Goal: Task Accomplishment & Management: Complete application form

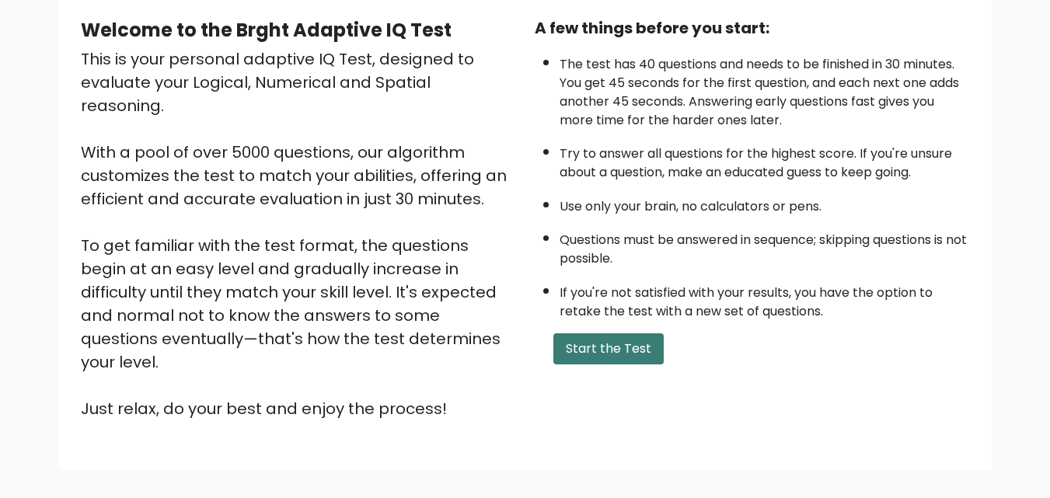
scroll to position [155, 0]
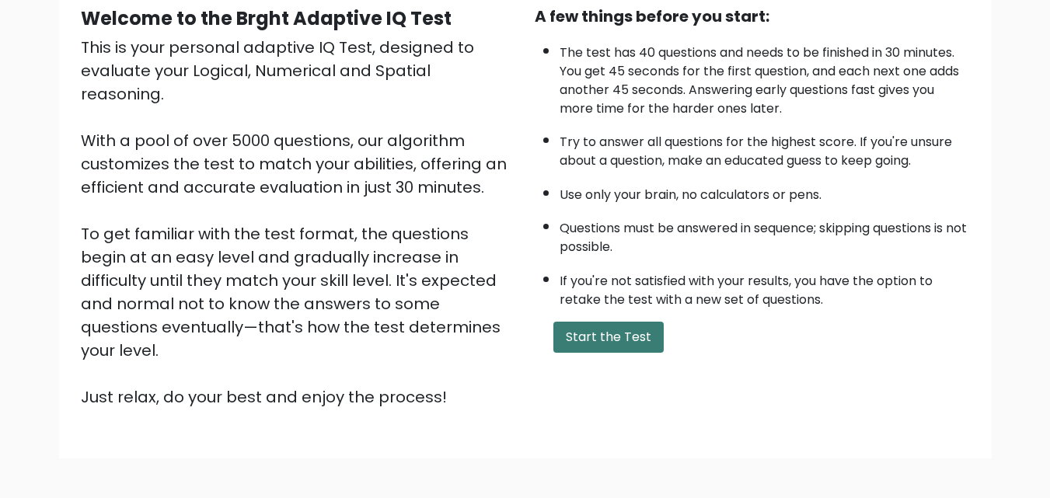
click at [595, 347] on button "Start the Test" at bounding box center [608, 337] width 110 height 31
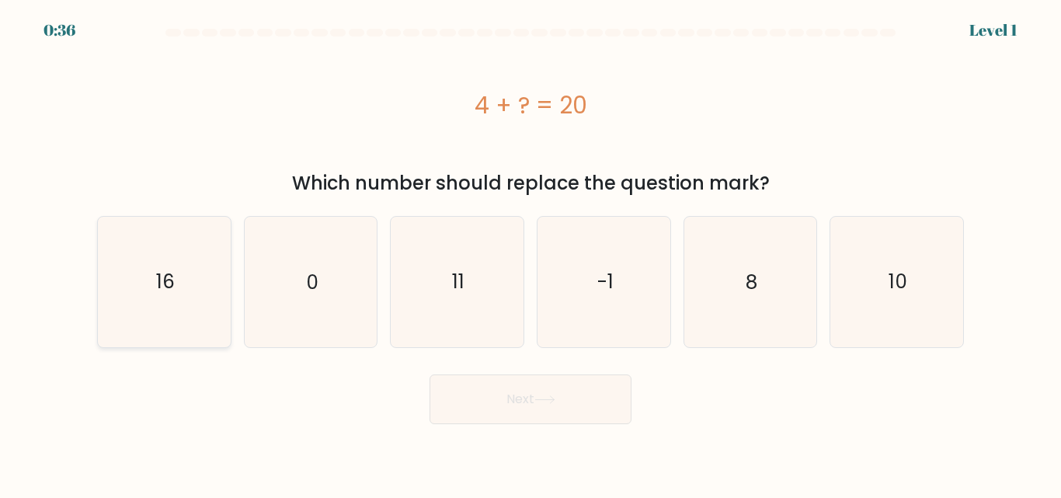
click at [157, 302] on icon "16" at bounding box center [164, 282] width 130 height 130
click at [531, 253] on input "a. 16" at bounding box center [531, 251] width 1 height 4
radio input "true"
click at [531, 398] on button "Next" at bounding box center [531, 400] width 202 height 50
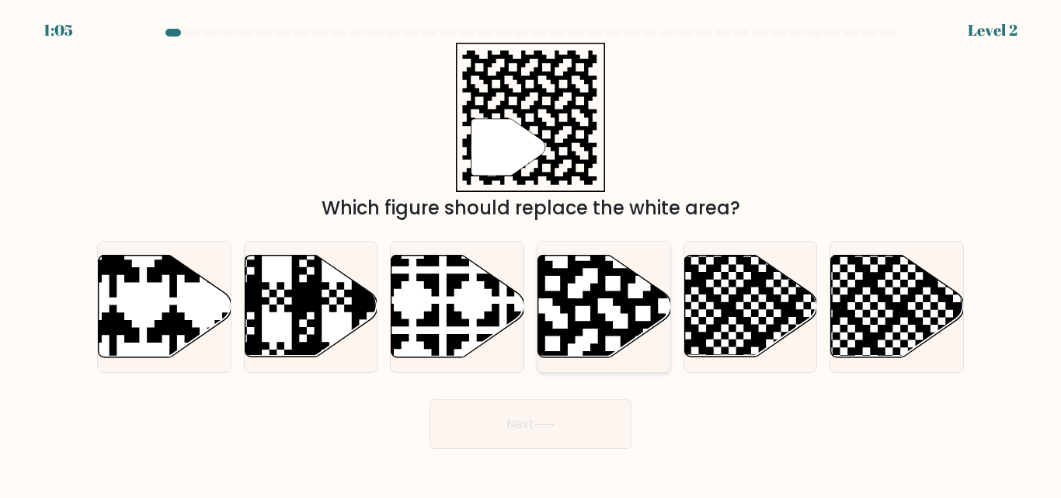
click at [607, 304] on icon at bounding box center [604, 307] width 133 height 102
click at [531, 253] on input "d." at bounding box center [531, 251] width 1 height 4
radio input "true"
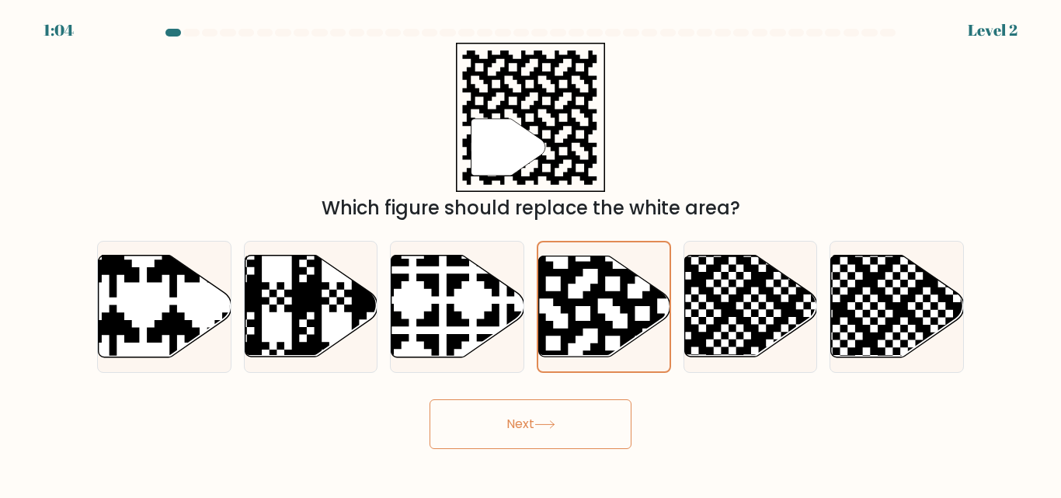
click at [535, 423] on button "Next" at bounding box center [531, 424] width 202 height 50
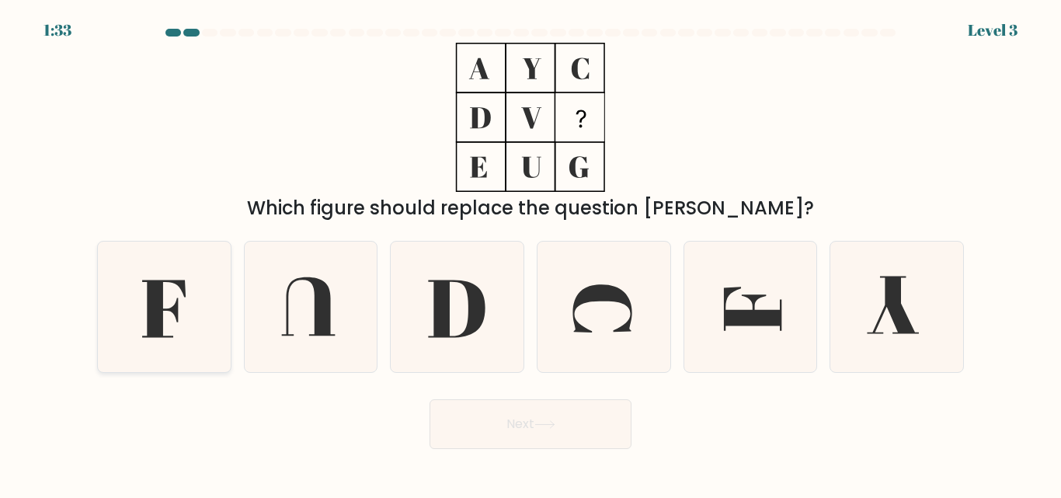
click at [173, 295] on icon at bounding box center [164, 307] width 130 height 130
click at [531, 253] on input "a." at bounding box center [531, 251] width 1 height 4
radio input "true"
click at [507, 423] on button "Next" at bounding box center [531, 424] width 202 height 50
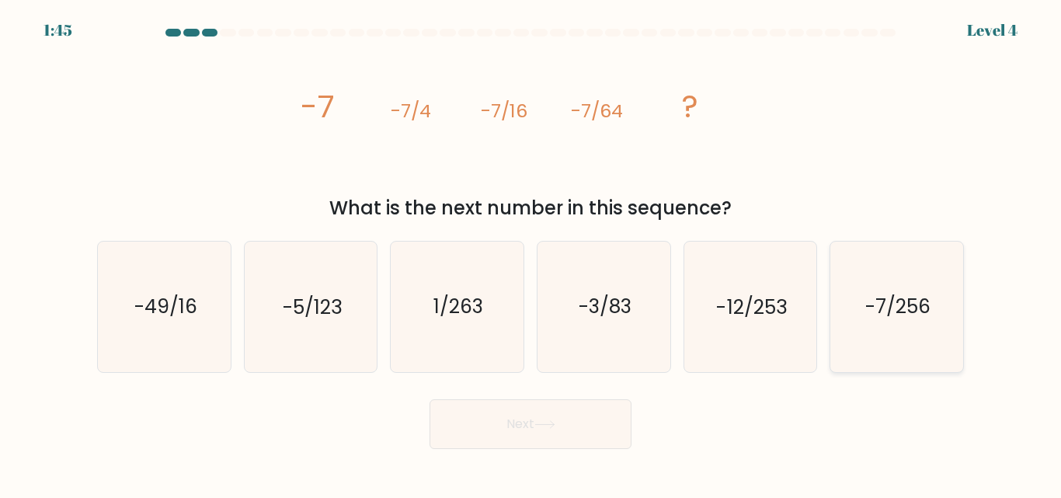
click at [836, 276] on icon "-7/256" at bounding box center [897, 307] width 130 height 130
click at [531, 253] on input "f. -7/256" at bounding box center [531, 251] width 1 height 4
radio input "true"
click at [549, 425] on icon at bounding box center [545, 424] width 21 height 9
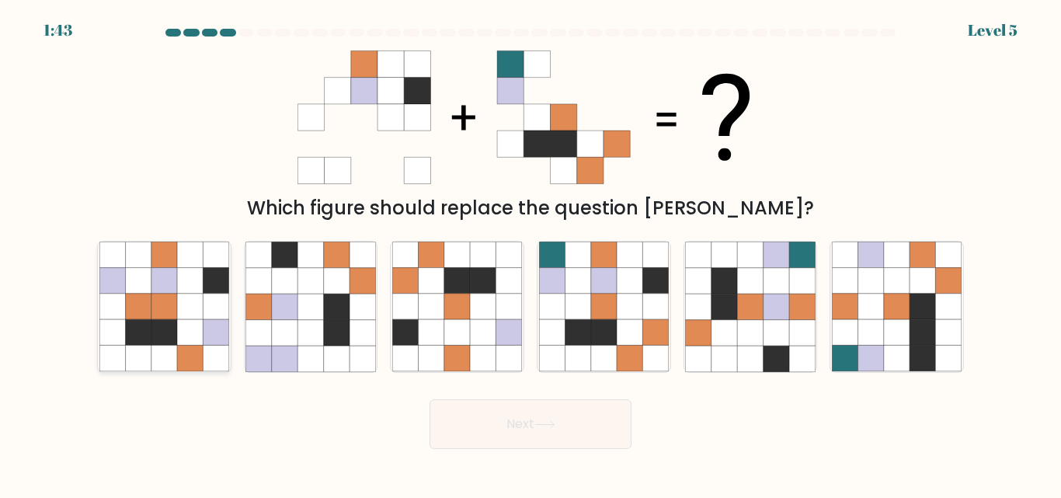
click at [149, 294] on icon at bounding box center [138, 281] width 26 height 26
click at [531, 253] on input "a." at bounding box center [531, 251] width 1 height 4
radio input "true"
click at [583, 294] on icon at bounding box center [578, 281] width 26 height 26
click at [531, 253] on input "d." at bounding box center [531, 251] width 1 height 4
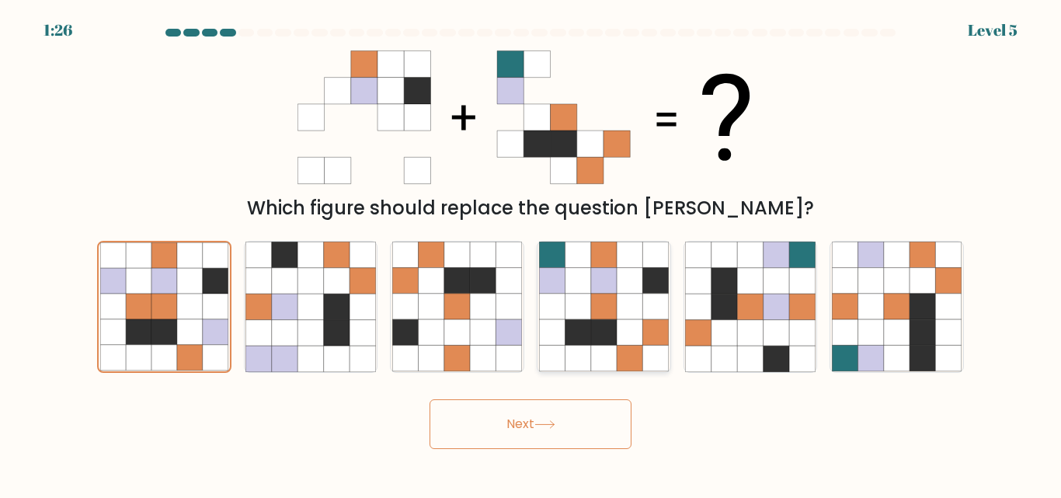
radio input "true"
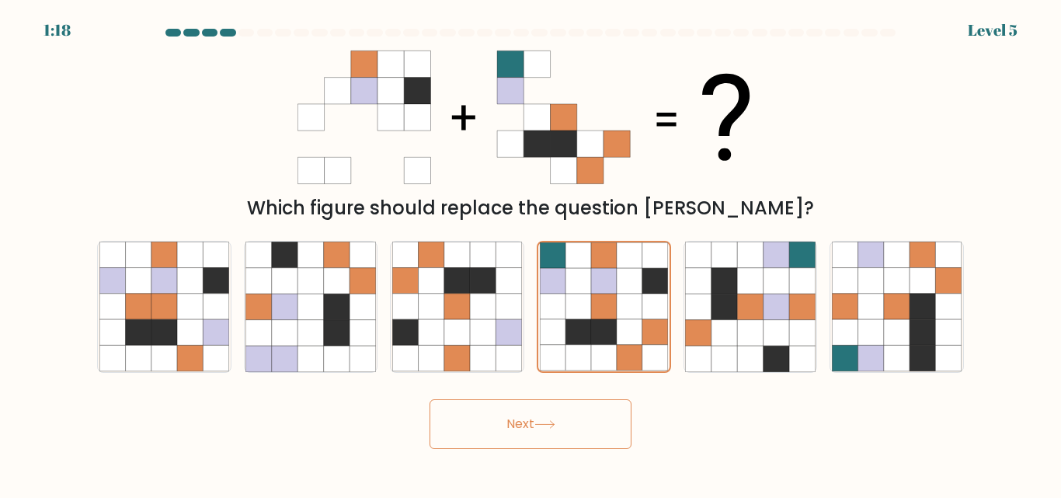
click at [529, 434] on button "Next" at bounding box center [531, 424] width 202 height 50
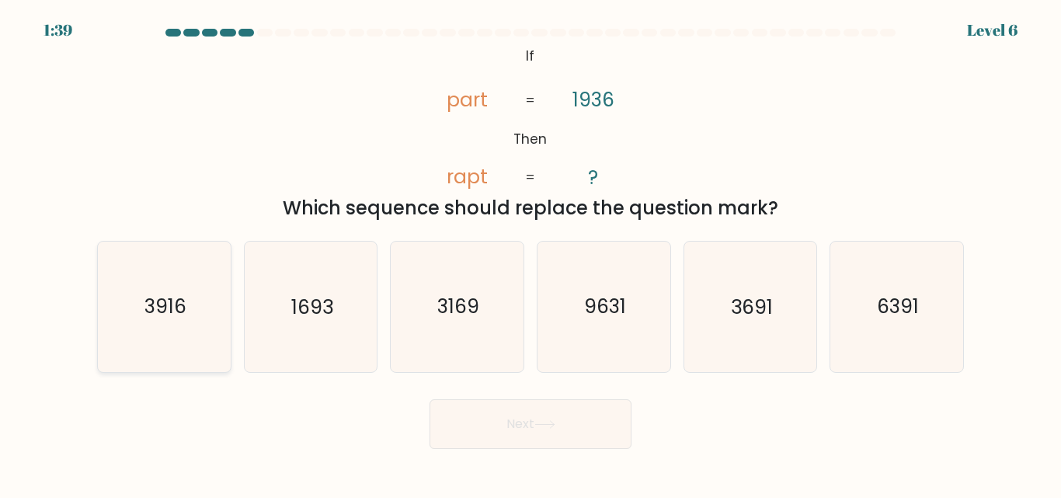
click at [124, 312] on icon "3916" at bounding box center [164, 307] width 130 height 130
click at [531, 253] on input "a. 3916" at bounding box center [531, 251] width 1 height 4
radio input "true"
click at [524, 429] on button "Next" at bounding box center [531, 424] width 202 height 50
